Goal: Transaction & Acquisition: Book appointment/travel/reservation

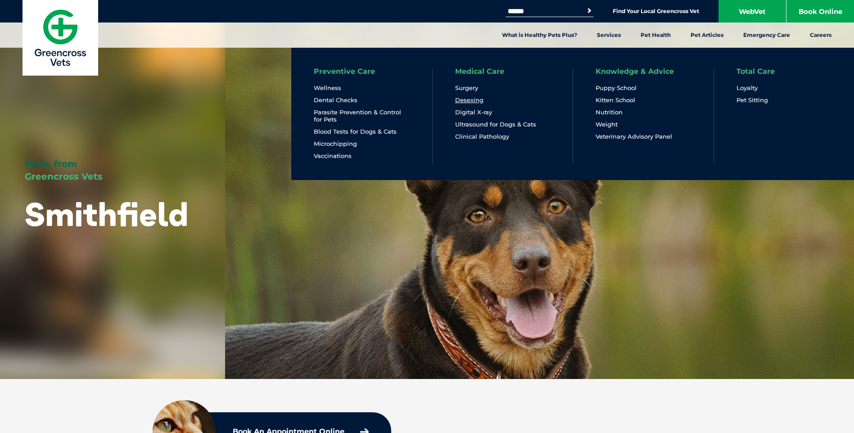
click at [472, 101] on link "Desexing" at bounding box center [469, 100] width 28 height 8
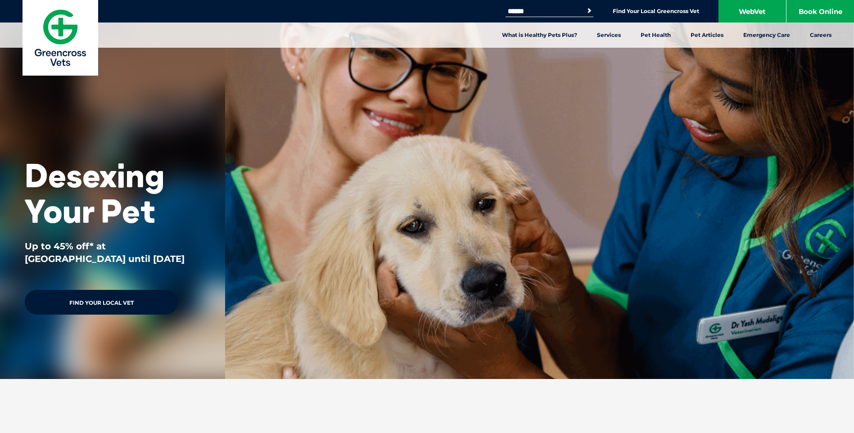
click at [112, 303] on link "Find Your Local Vet" at bounding box center [101, 302] width 153 height 25
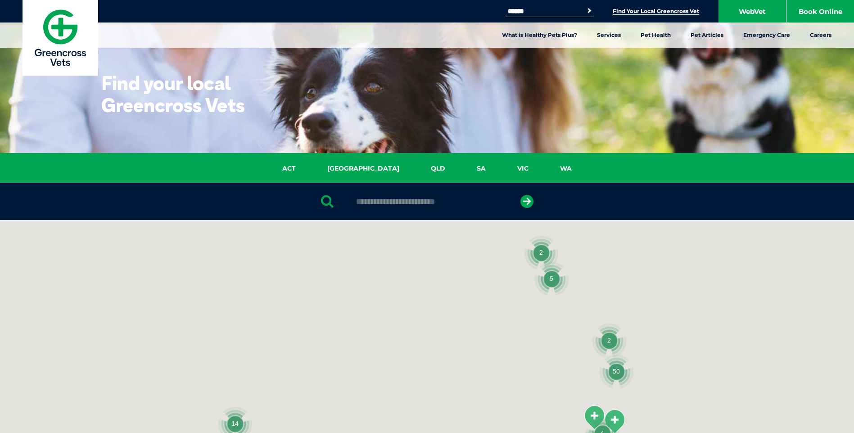
click at [377, 201] on input "text" at bounding box center [427, 201] width 151 height 9
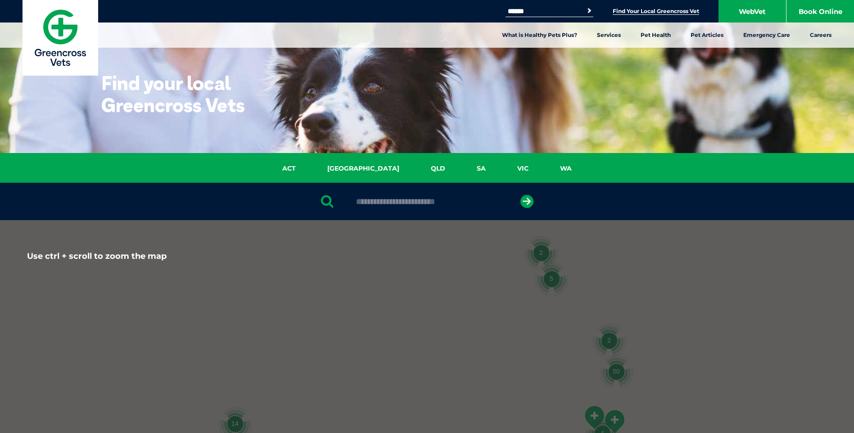
click at [380, 220] on div at bounding box center [427, 393] width 854 height 347
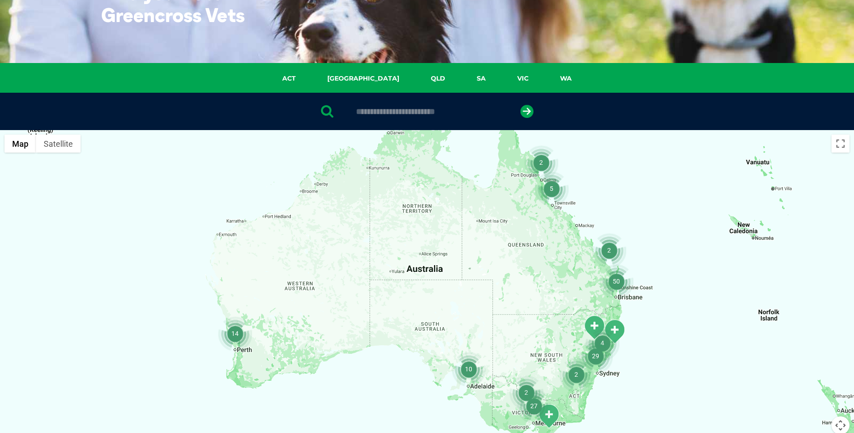
click at [539, 164] on img "2" at bounding box center [541, 162] width 34 height 34
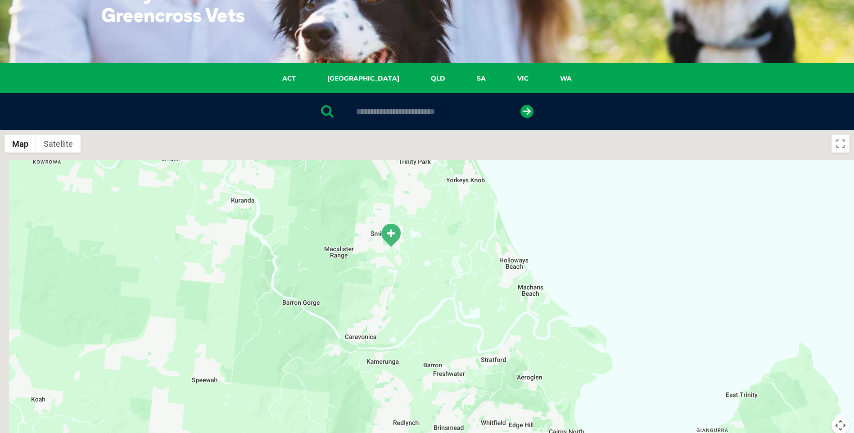
drag, startPoint x: 392, startPoint y: 196, endPoint x: 421, endPoint y: 293, distance: 101.4
click at [421, 293] on div "To navigate, press the arrow keys." at bounding box center [427, 303] width 854 height 347
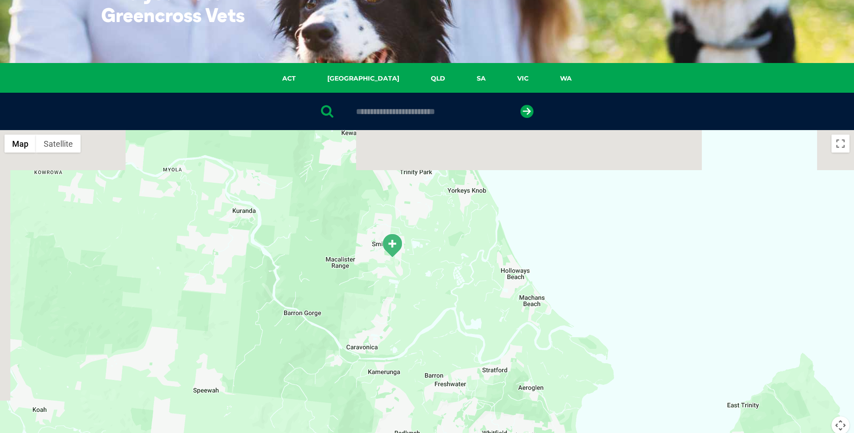
click at [395, 242] on img "Smithfield" at bounding box center [392, 245] width 23 height 25
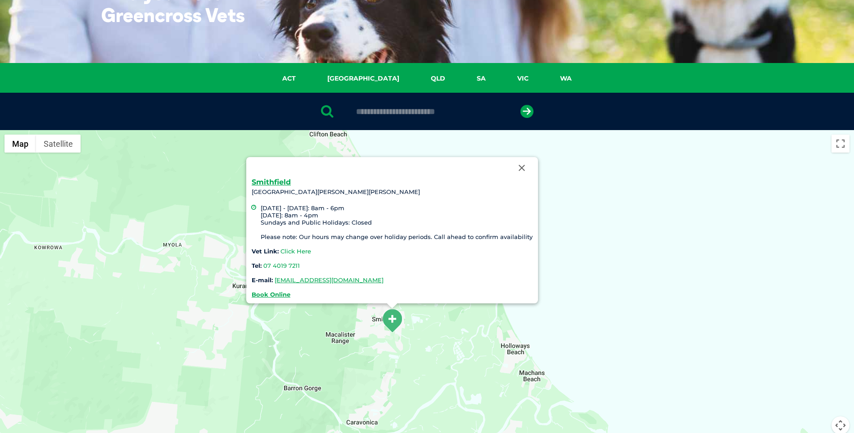
click at [291, 253] on link "Click Here" at bounding box center [295, 251] width 31 height 7
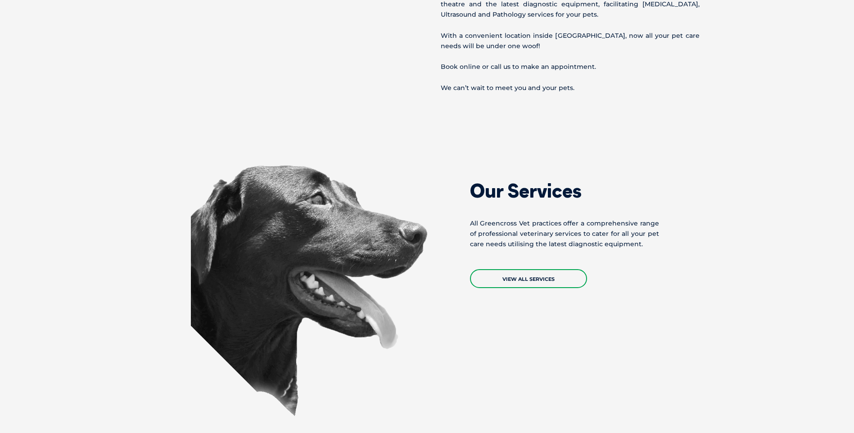
scroll to position [675, 0]
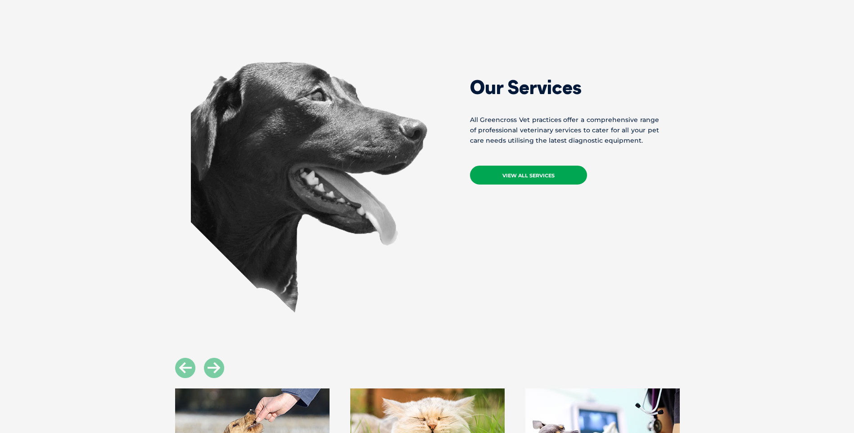
click at [522, 176] on link "View All Services" at bounding box center [528, 175] width 117 height 19
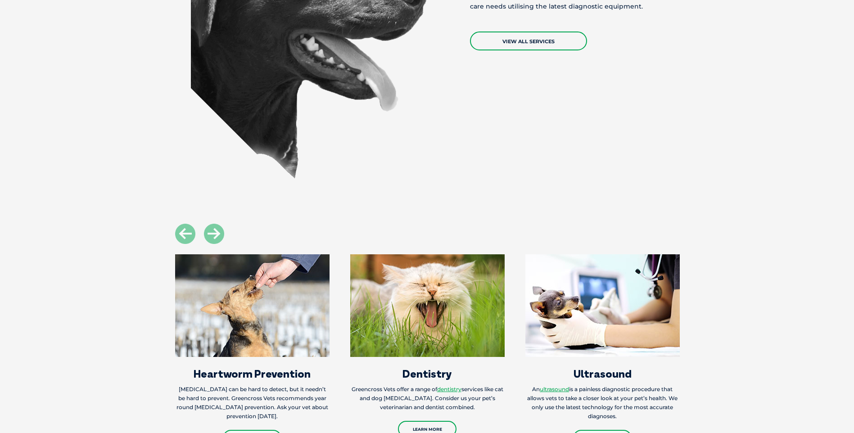
scroll to position [810, 0]
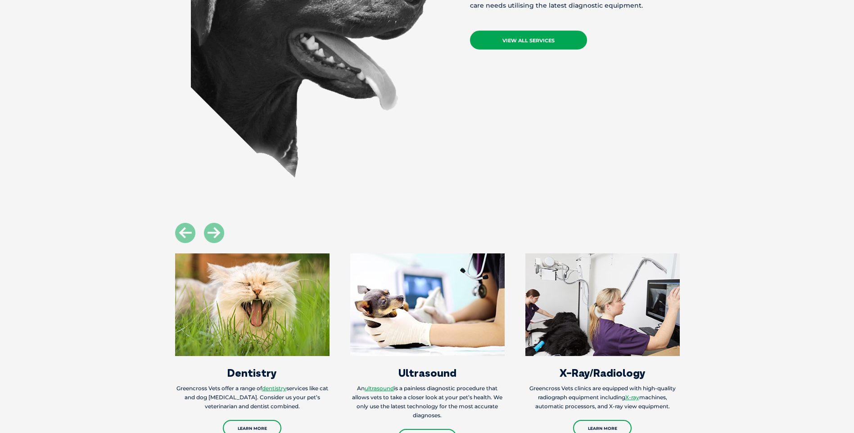
click at [559, 40] on link "View All Services" at bounding box center [528, 40] width 117 height 19
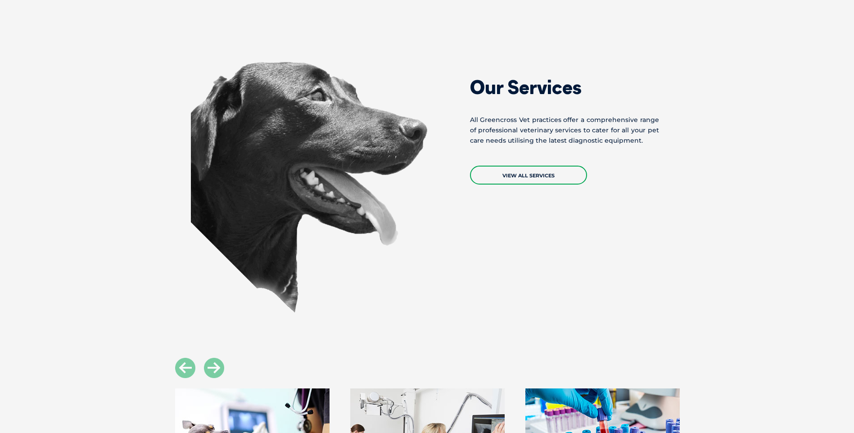
scroll to position [855, 0]
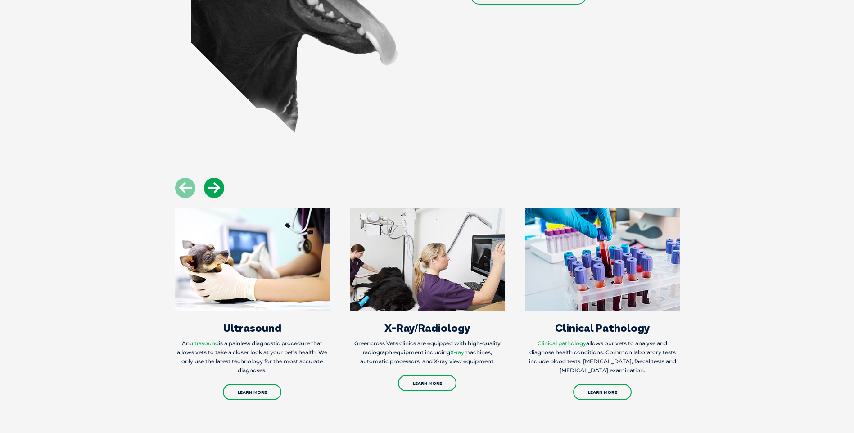
click at [210, 185] on icon at bounding box center [214, 188] width 20 height 20
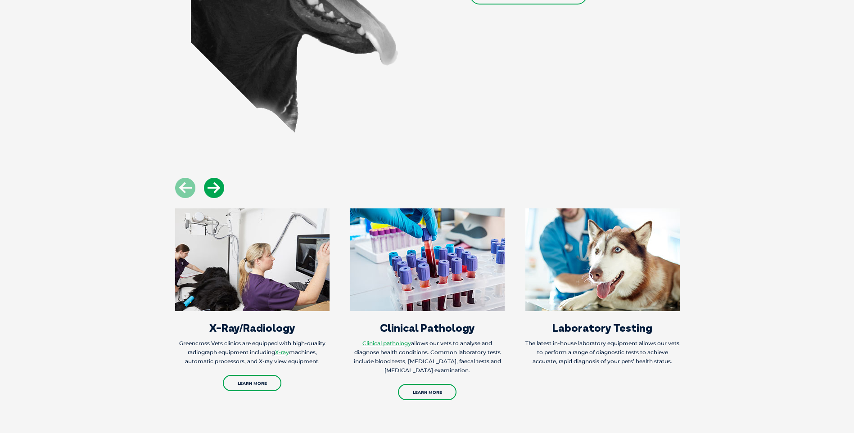
click at [210, 185] on icon at bounding box center [214, 188] width 20 height 20
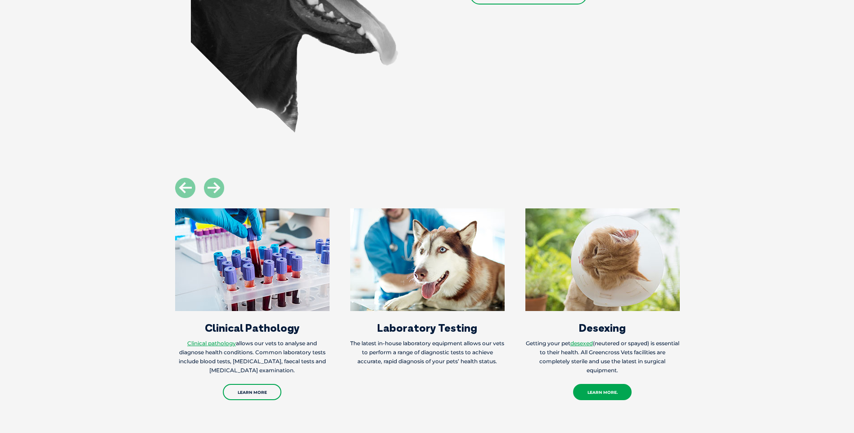
click at [614, 392] on link "Learn more." at bounding box center [602, 392] width 59 height 16
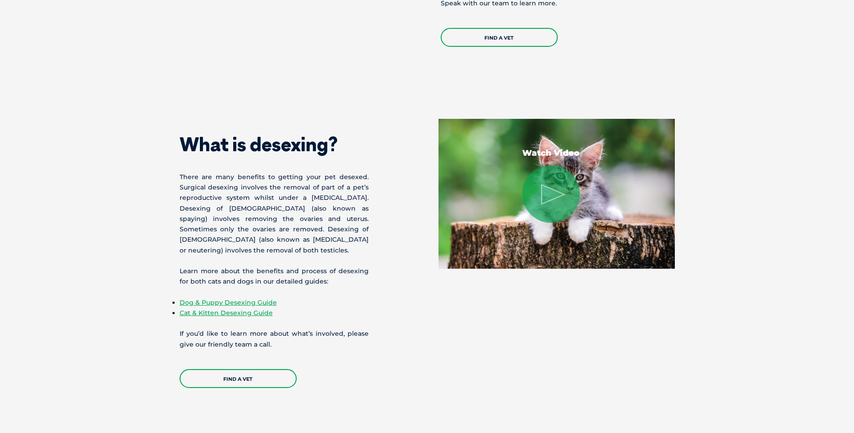
scroll to position [1035, 0]
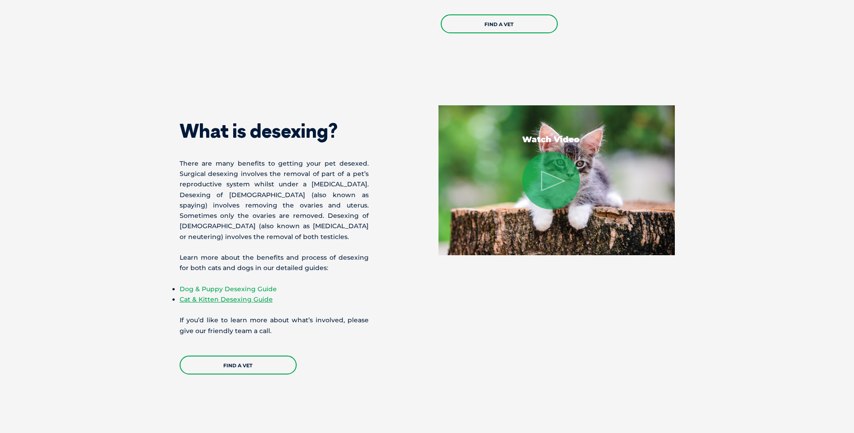
click at [236, 290] on link "Dog & Puppy Desexing Guide" at bounding box center [228, 289] width 97 height 8
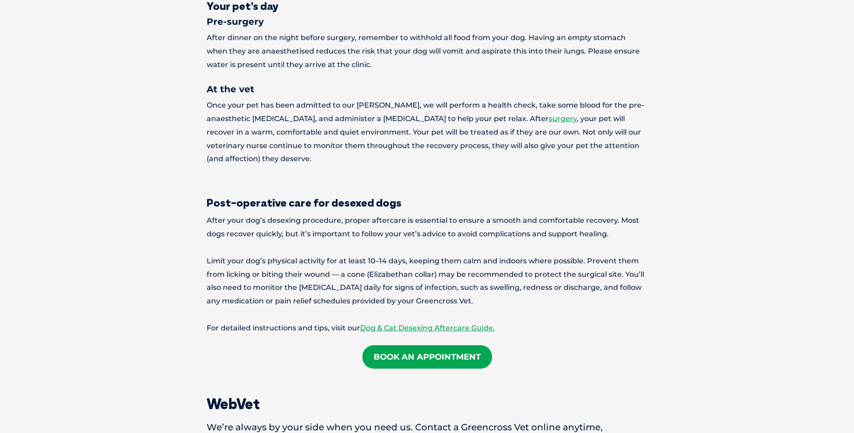
scroll to position [1395, 0]
click at [449, 345] on link "Book an Appointment" at bounding box center [427, 356] width 130 height 23
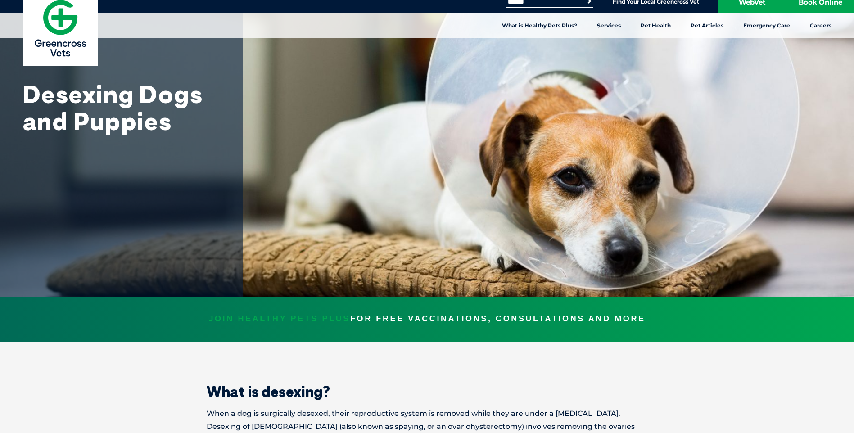
scroll to position [0, 0]
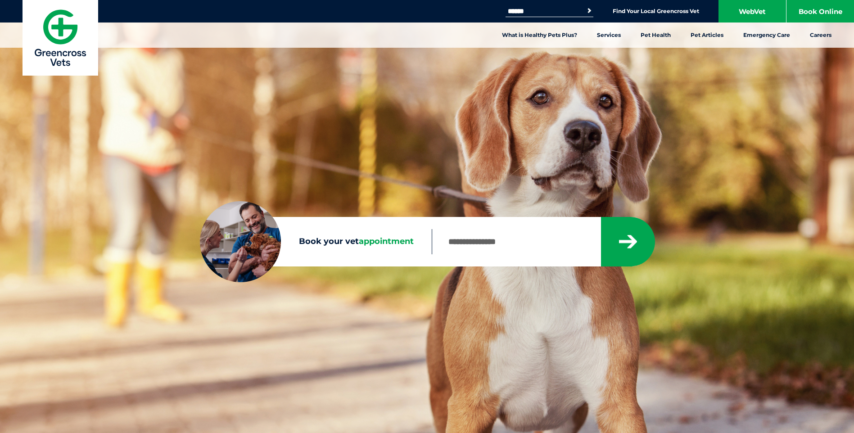
click at [456, 244] on input "Book your vet appointment" at bounding box center [516, 241] width 169 height 25
type input "****"
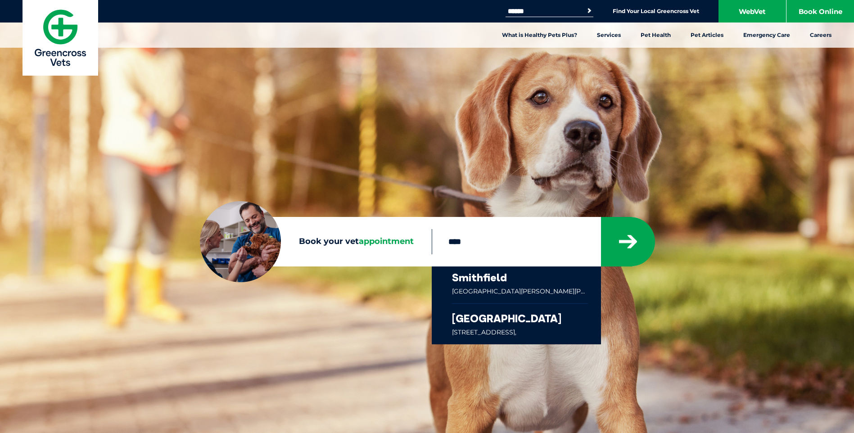
click at [524, 284] on link at bounding box center [520, 284] width 136 height 37
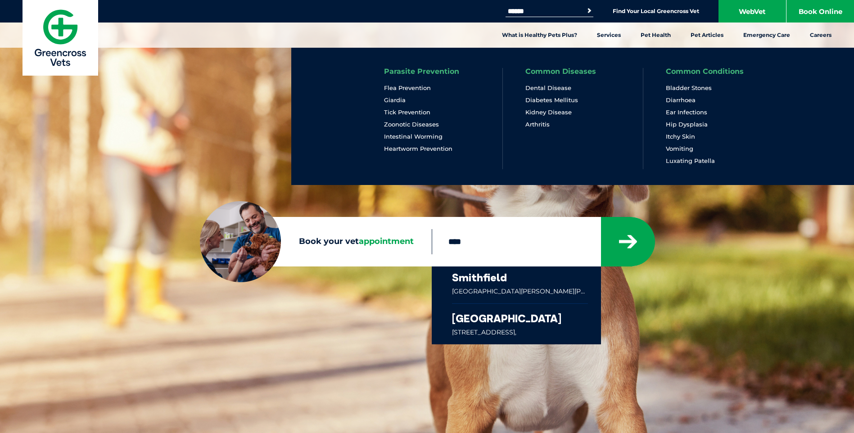
click at [630, 51] on ul "Parasite Prevention Flea Prevention Giardia Tick Prevention Zoonotic Diseases I…" at bounding box center [572, 116] width 563 height 137
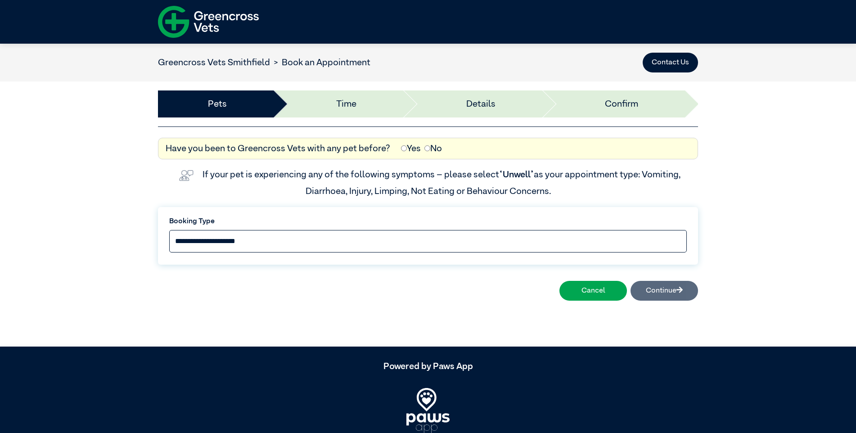
click at [268, 245] on select "**********" at bounding box center [428, 241] width 518 height 23
click at [244, 242] on select "**********" at bounding box center [428, 241] width 518 height 23
drag, startPoint x: 202, startPoint y: 246, endPoint x: 202, endPoint y: 241, distance: 5.0
click at [202, 246] on select "**********" at bounding box center [428, 241] width 518 height 23
click at [169, 230] on select "**********" at bounding box center [428, 241] width 518 height 23
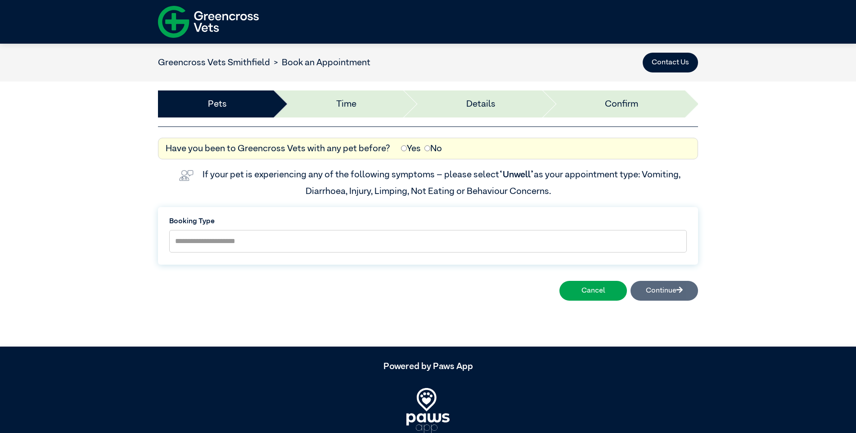
click at [662, 290] on div "Cancel Continue" at bounding box center [428, 290] width 540 height 27
